Goal: Find specific page/section

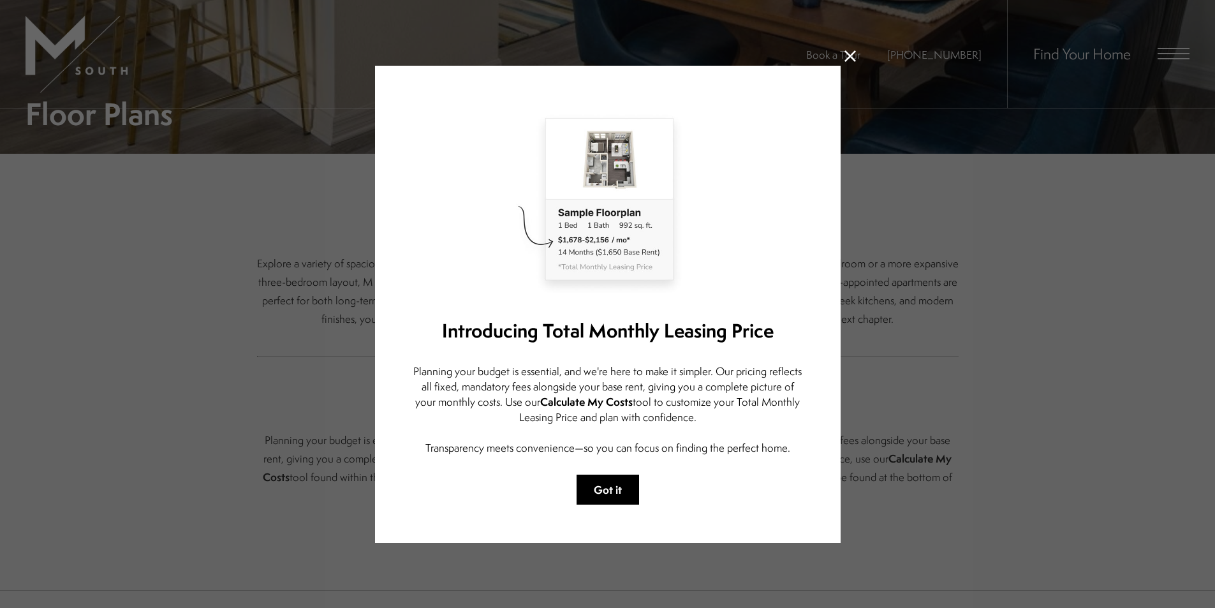
scroll to position [319, 0]
click at [609, 487] on button "Got it" at bounding box center [608, 490] width 63 height 30
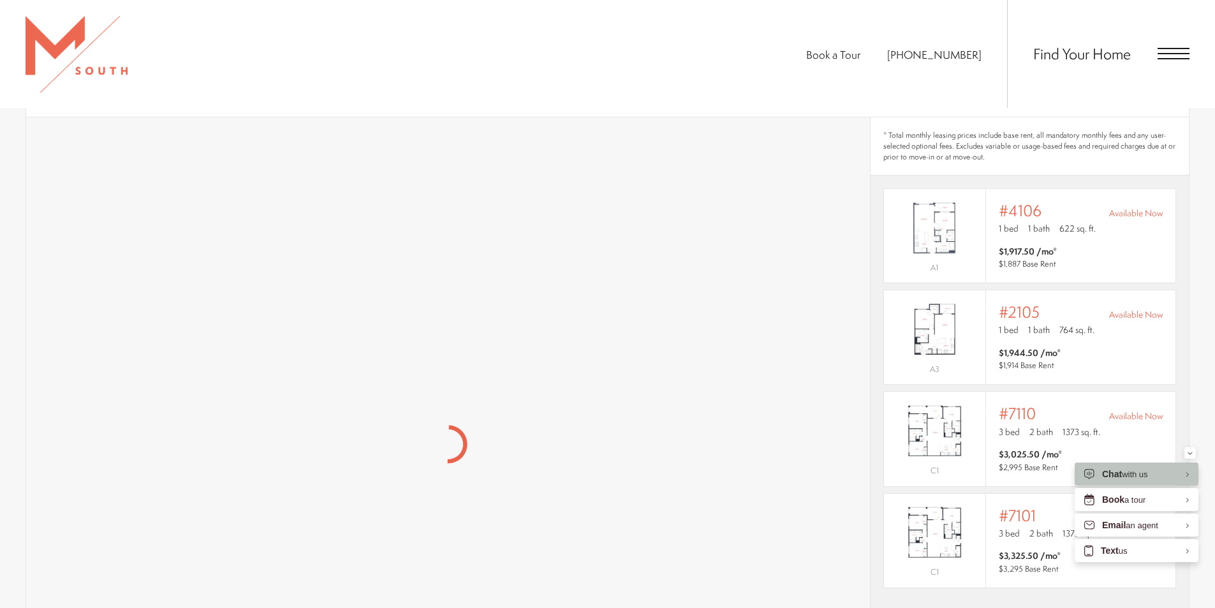
scroll to position [803, 0]
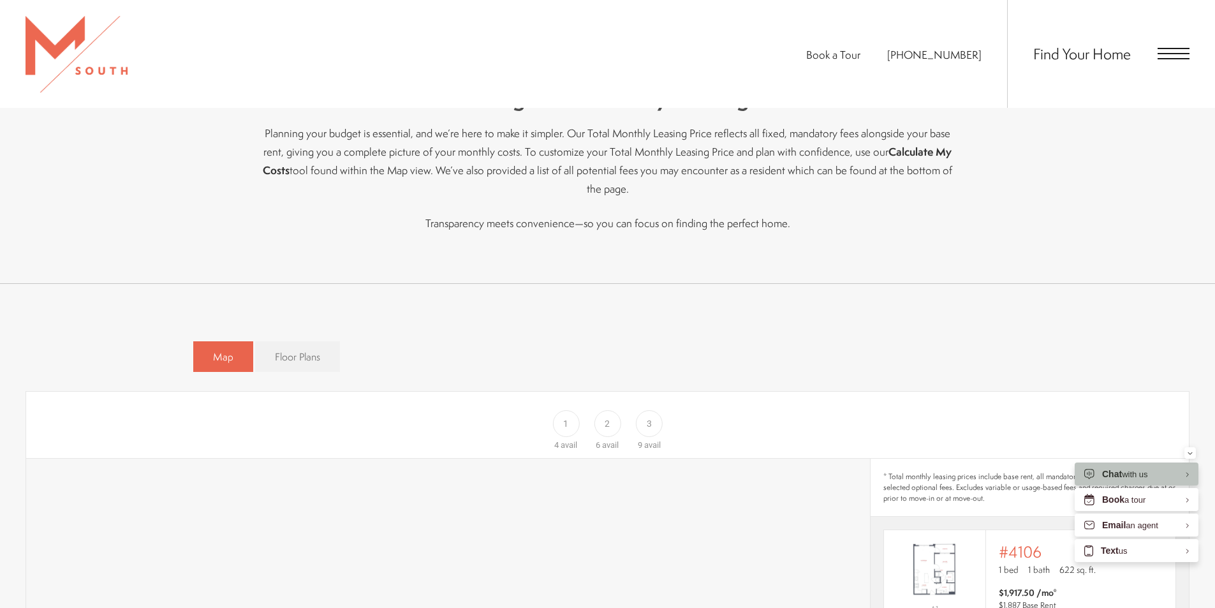
click at [309, 350] on span "Floor Plans" at bounding box center [297, 357] width 45 height 15
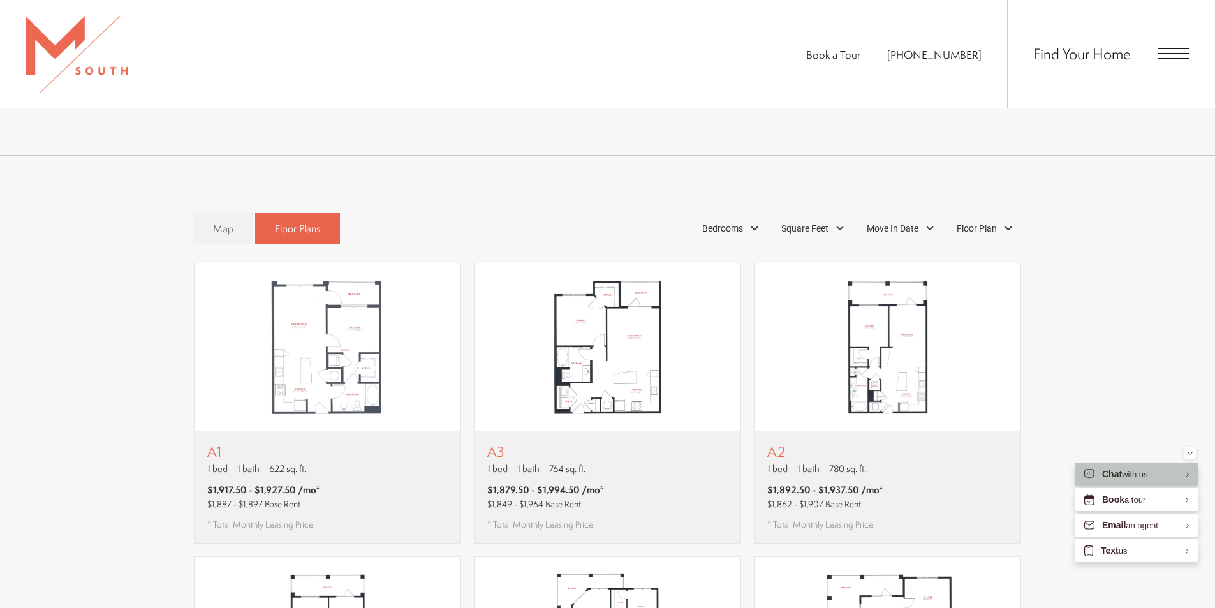
scroll to position [799, 0]
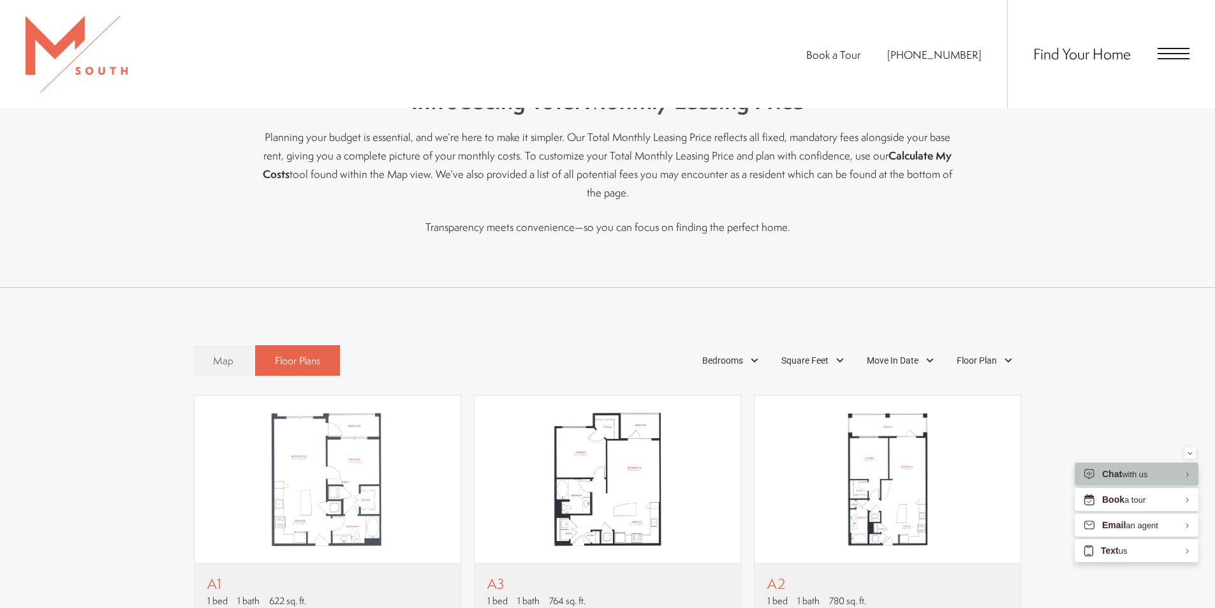
click at [1168, 56] on span "Open Menu" at bounding box center [1174, 53] width 32 height 11
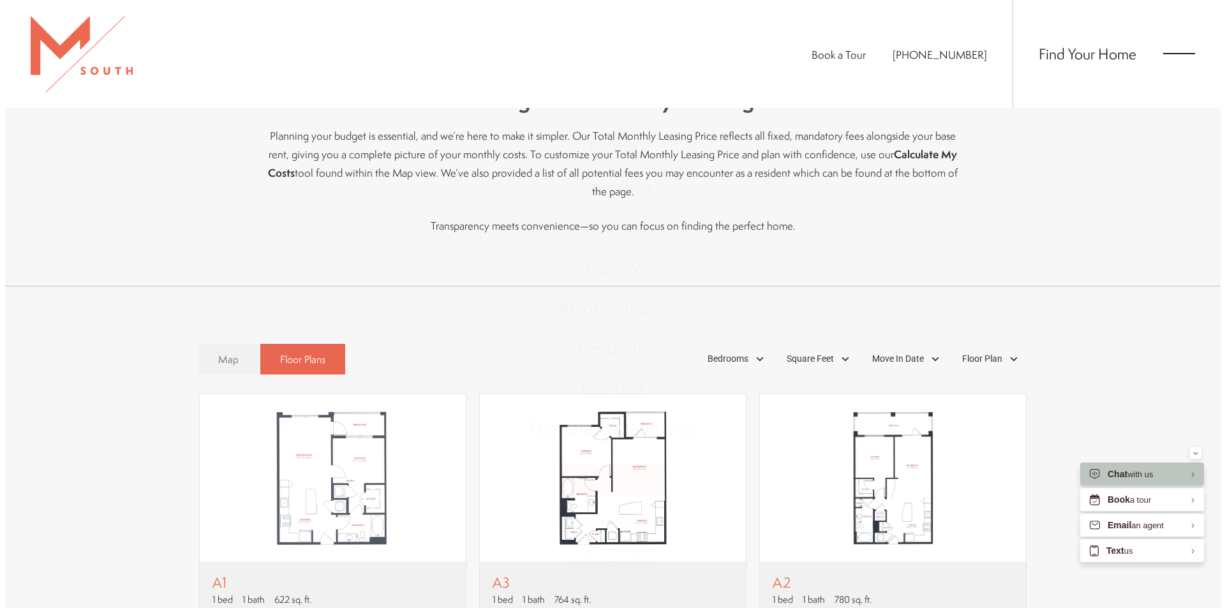
scroll to position [0, 0]
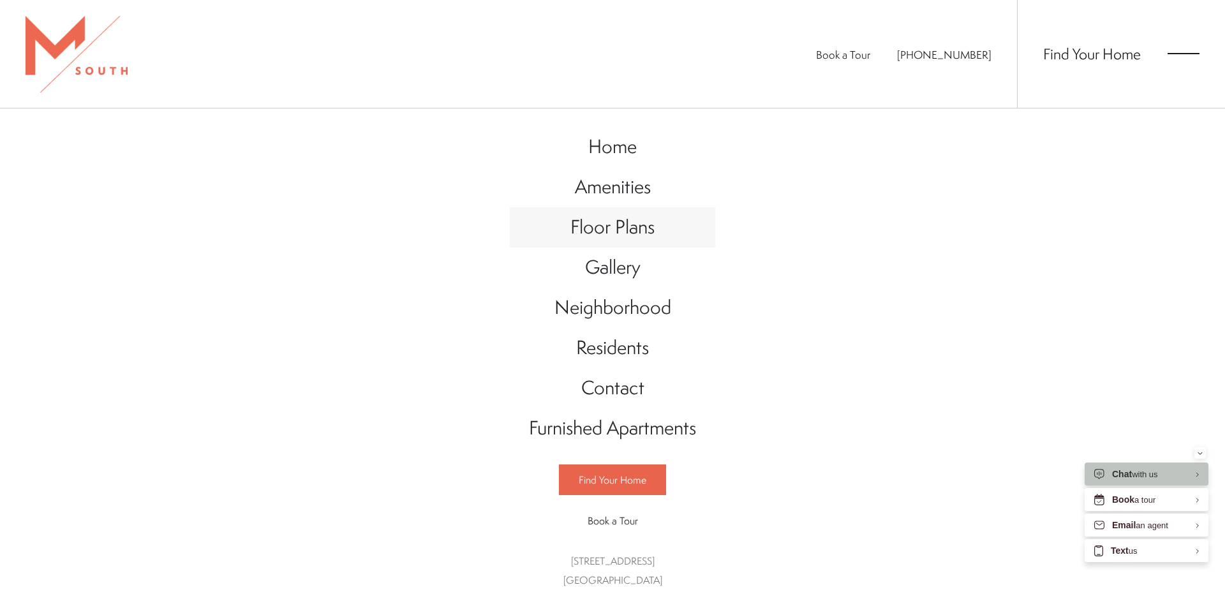
click at [626, 230] on span "Floor Plans" at bounding box center [612, 227] width 84 height 26
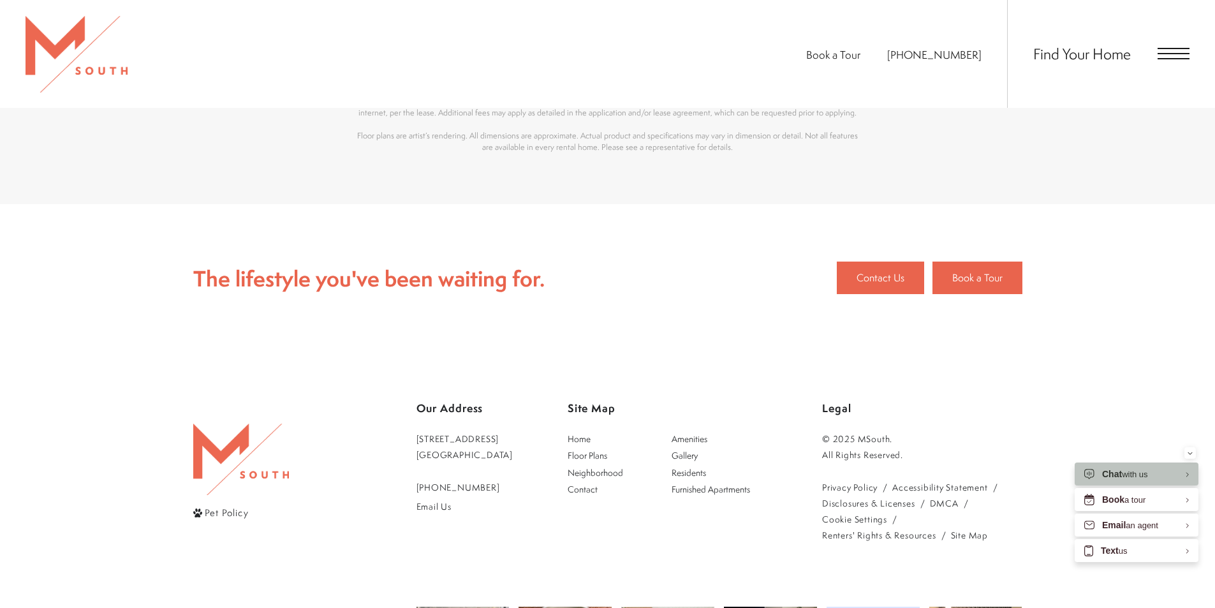
scroll to position [1085, 0]
